Goal: Transaction & Acquisition: Purchase product/service

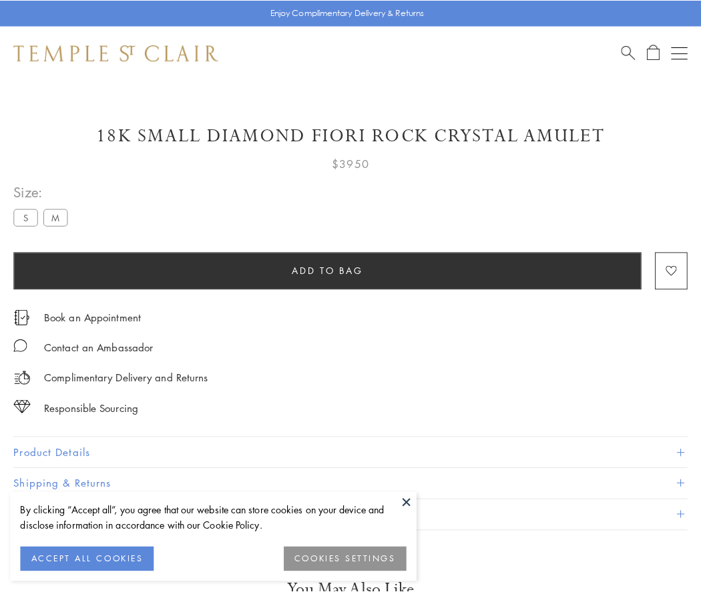
scroll to position [1, 0]
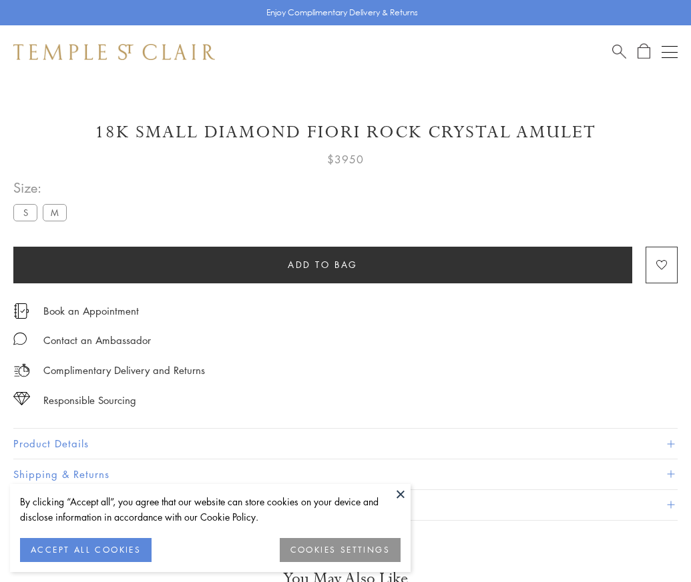
click at [322, 264] on span "Add to bag" at bounding box center [323, 265] width 70 height 15
